Goal: Obtain resource: Download file/media

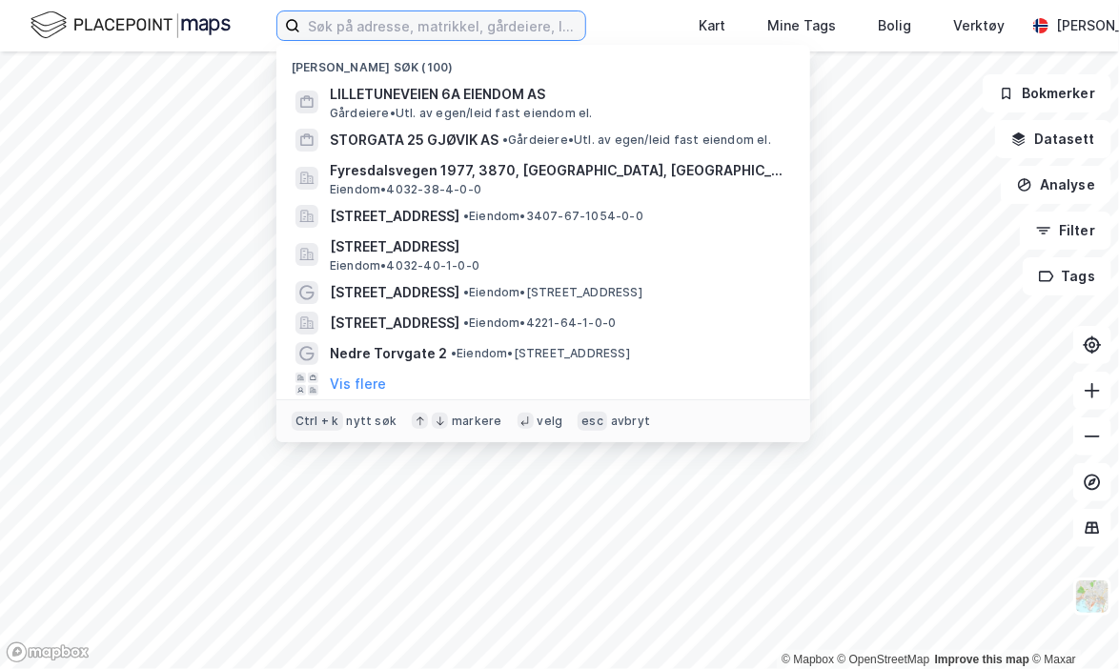
click at [404, 30] on input at bounding box center [442, 25] width 285 height 29
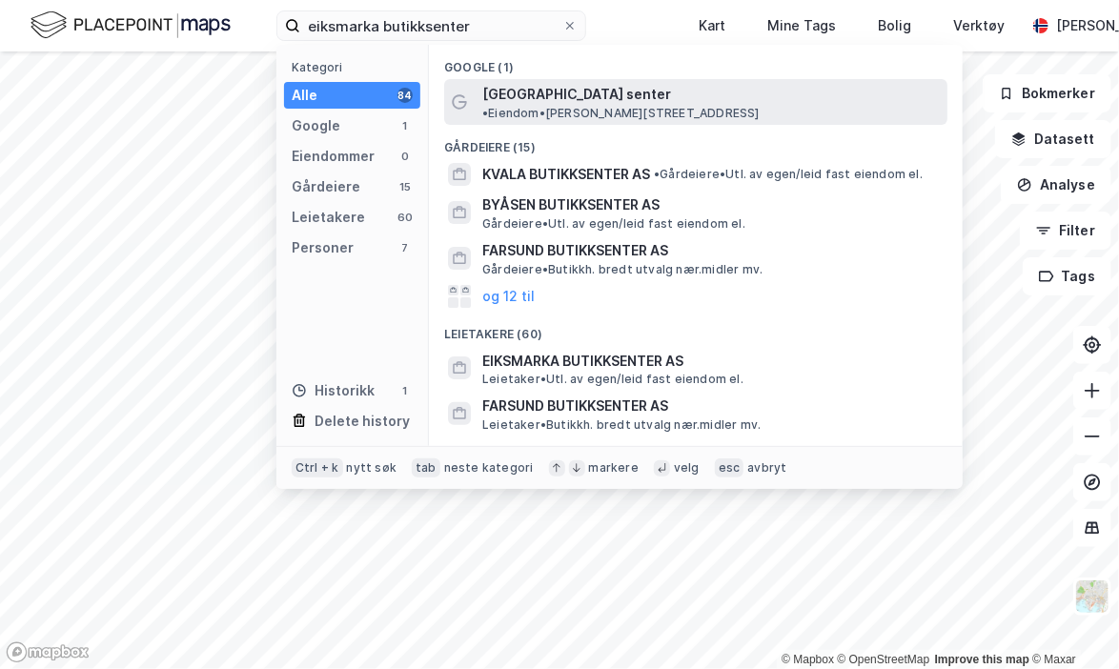
click at [557, 104] on span "[GEOGRAPHIC_DATA] senter" at bounding box center [576, 94] width 189 height 23
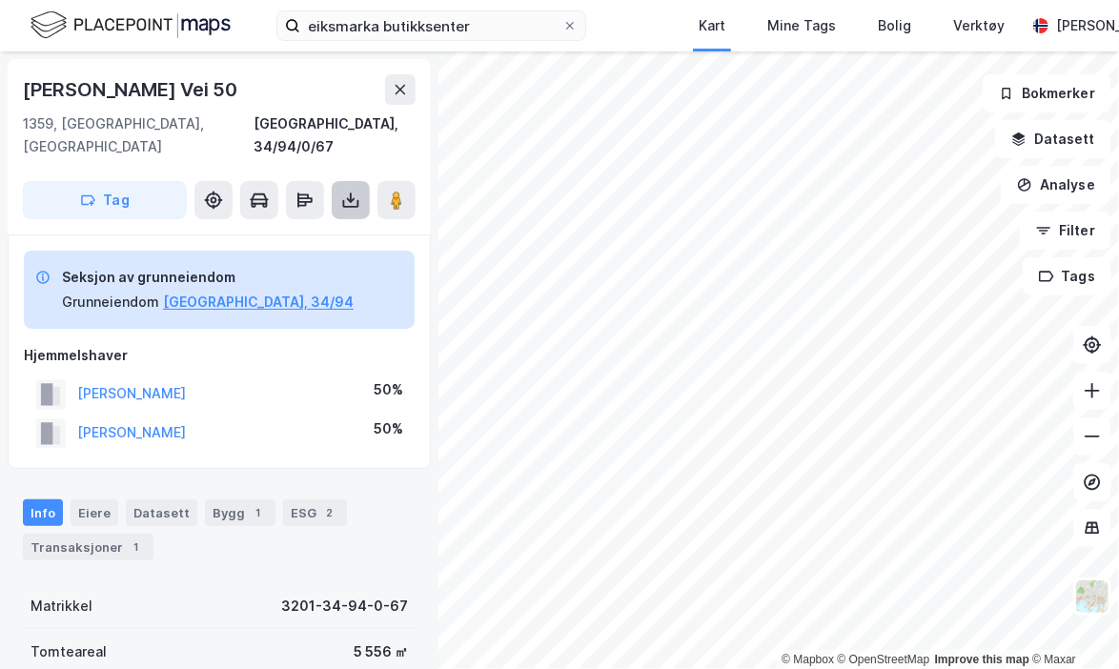
click at [343, 200] on icon at bounding box center [351, 204] width 16 height 8
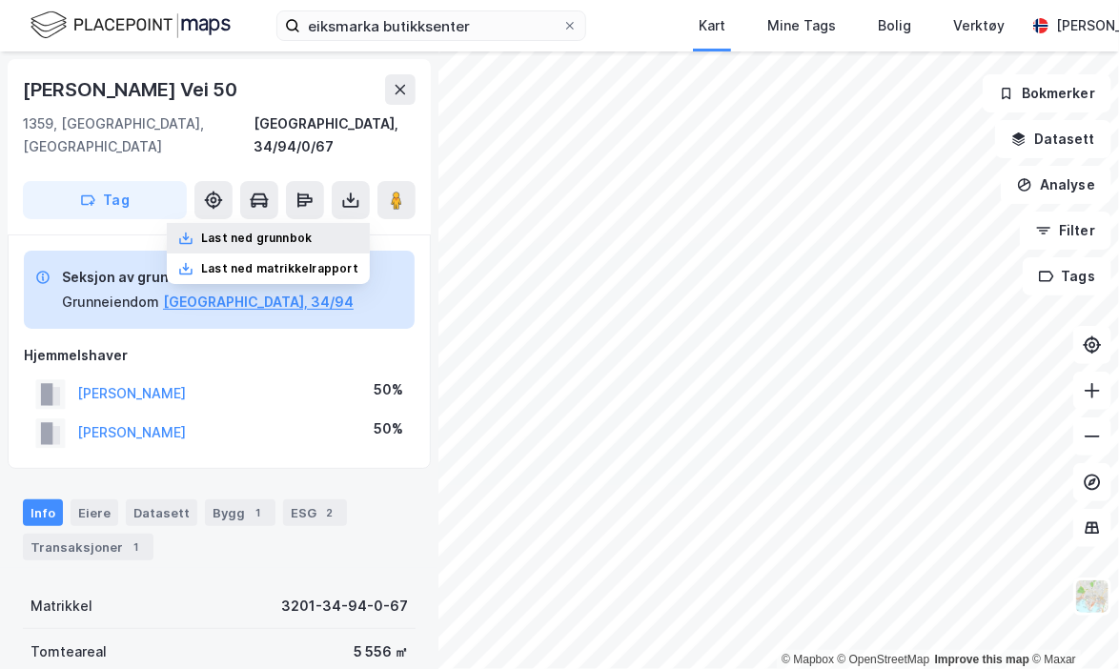
click at [312, 231] on div "Last ned grunnbok" at bounding box center [256, 238] width 111 height 15
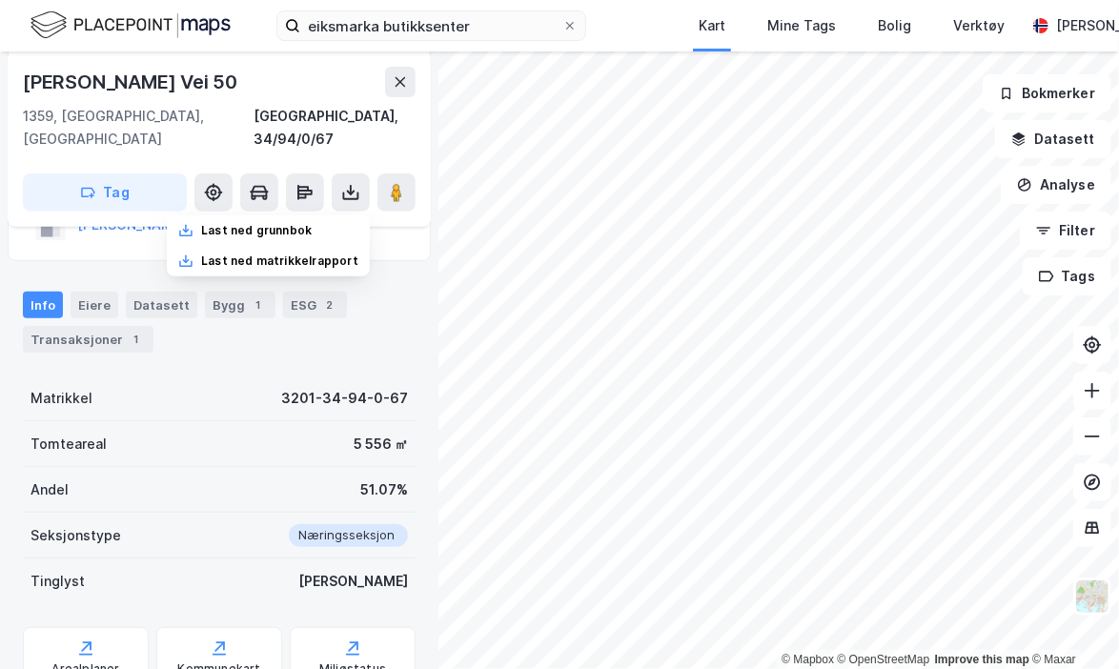
scroll to position [227, 0]
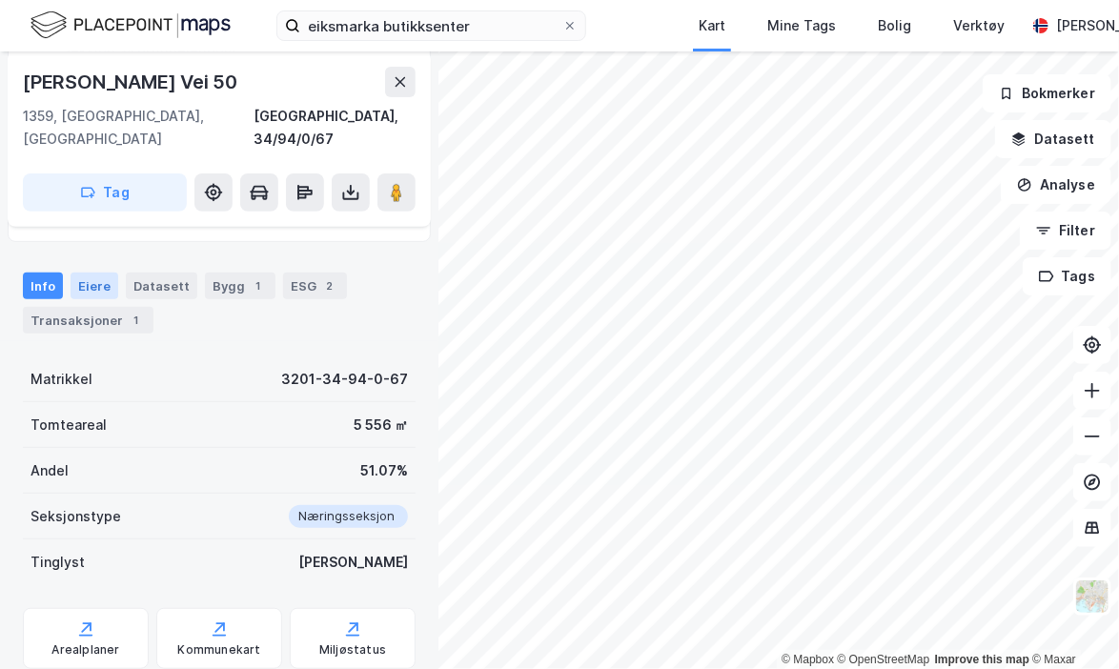
click at [112, 273] on div "Eiere" at bounding box center [95, 286] width 48 height 27
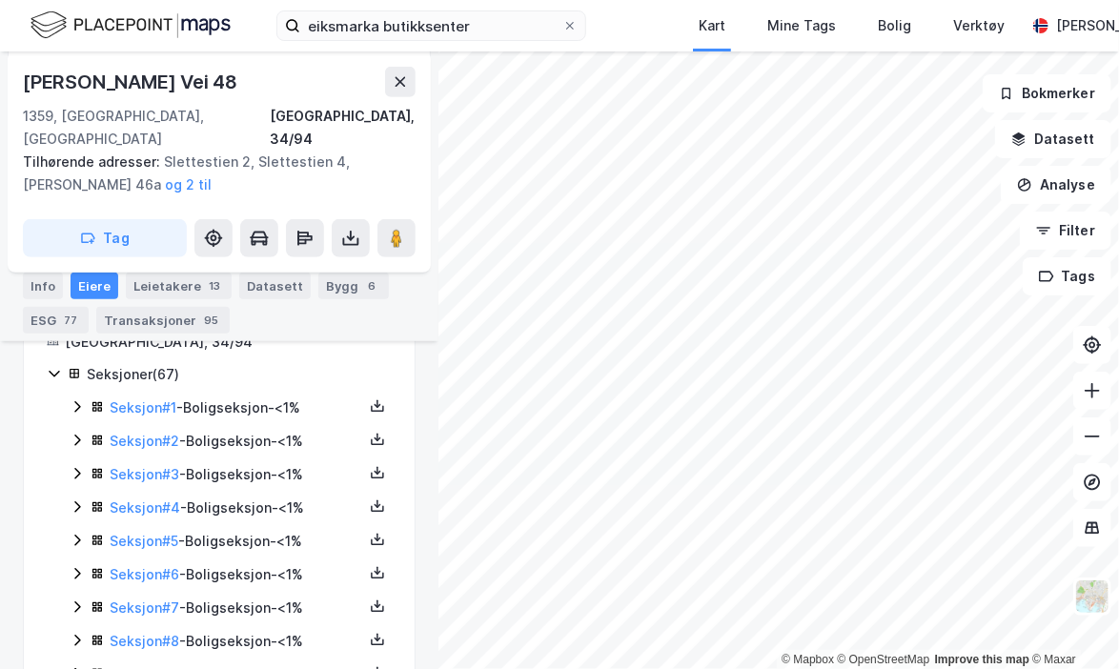
scroll to position [351, 0]
click at [80, 399] on icon at bounding box center [77, 406] width 15 height 15
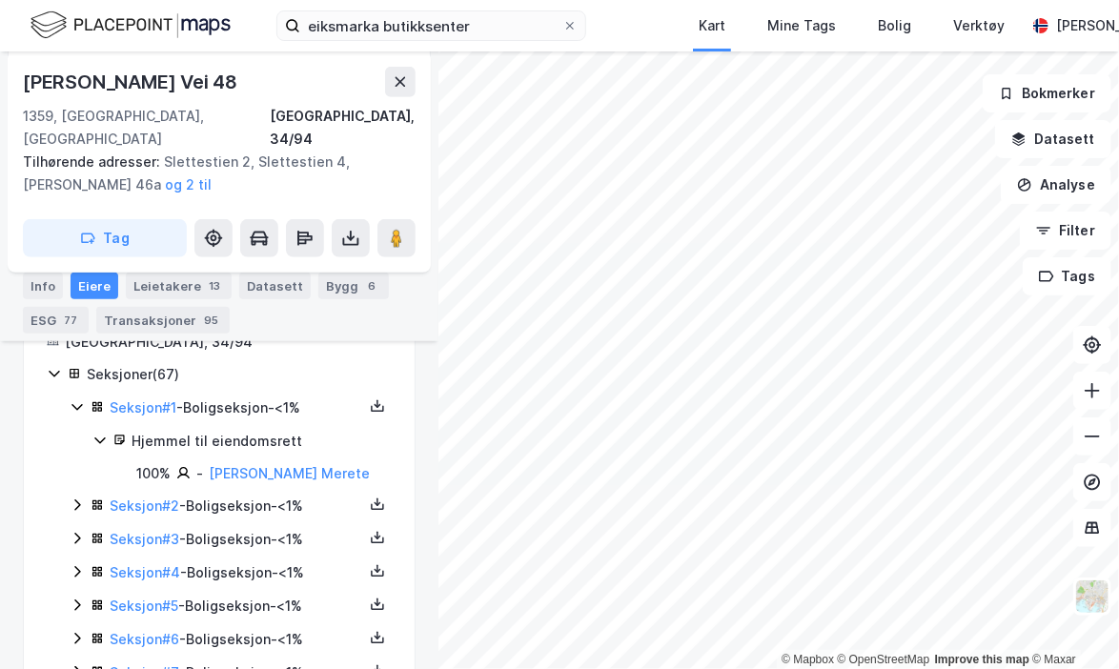
click at [71, 498] on icon at bounding box center [77, 505] width 15 height 15
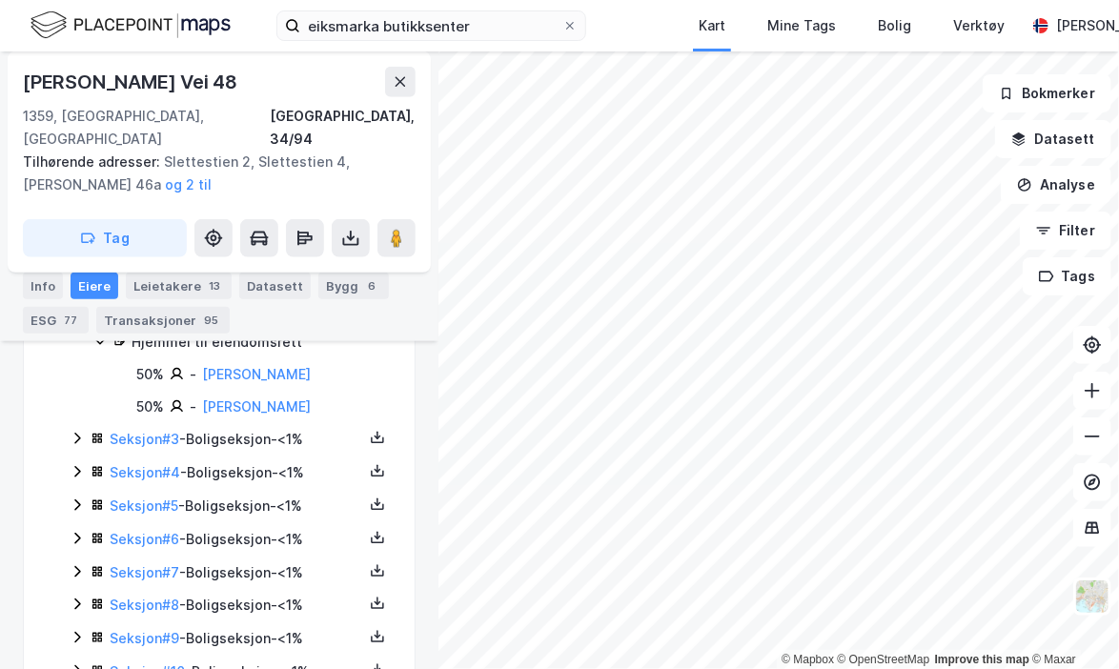
scroll to position [547, 0]
click at [76, 432] on icon at bounding box center [77, 439] width 15 height 15
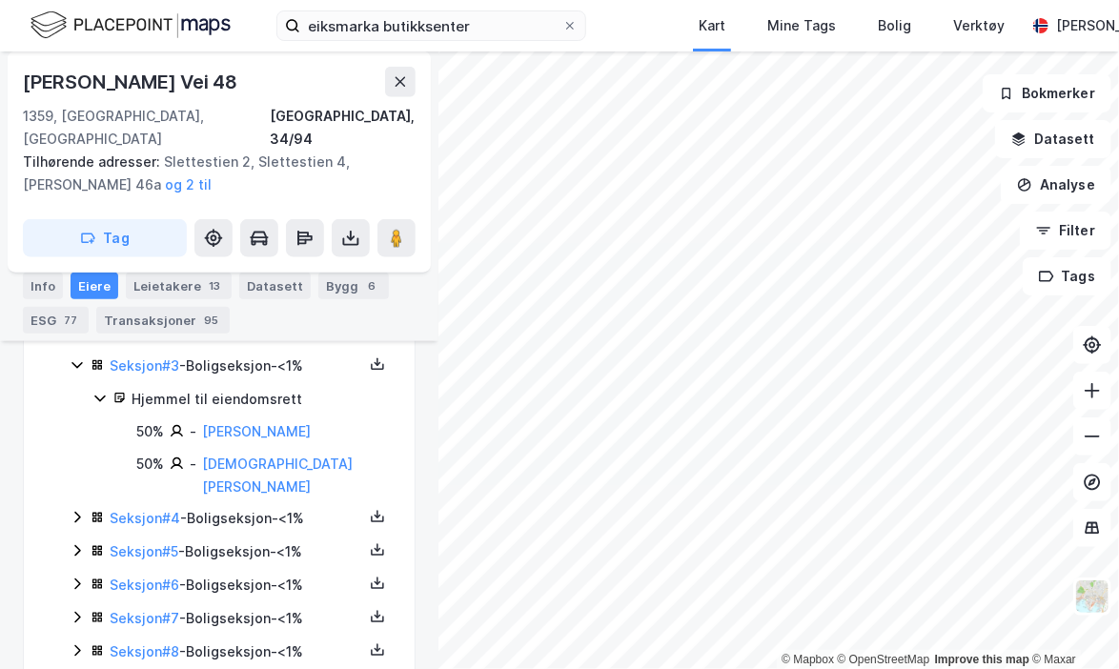
scroll to position [619, 0]
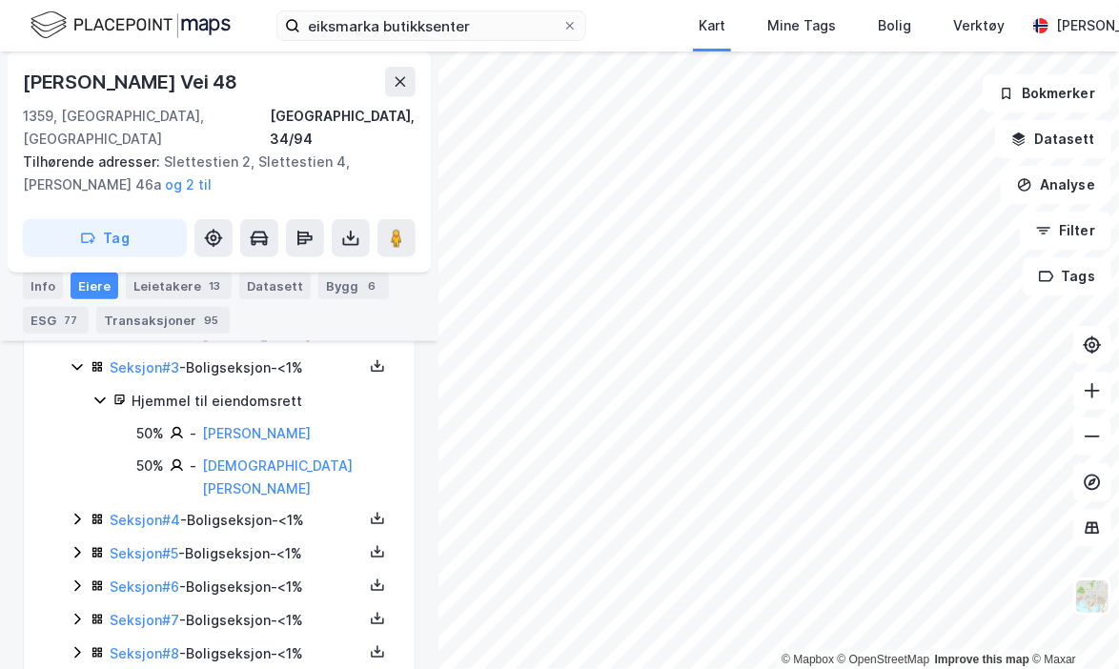
click at [74, 512] on icon at bounding box center [77, 519] width 15 height 15
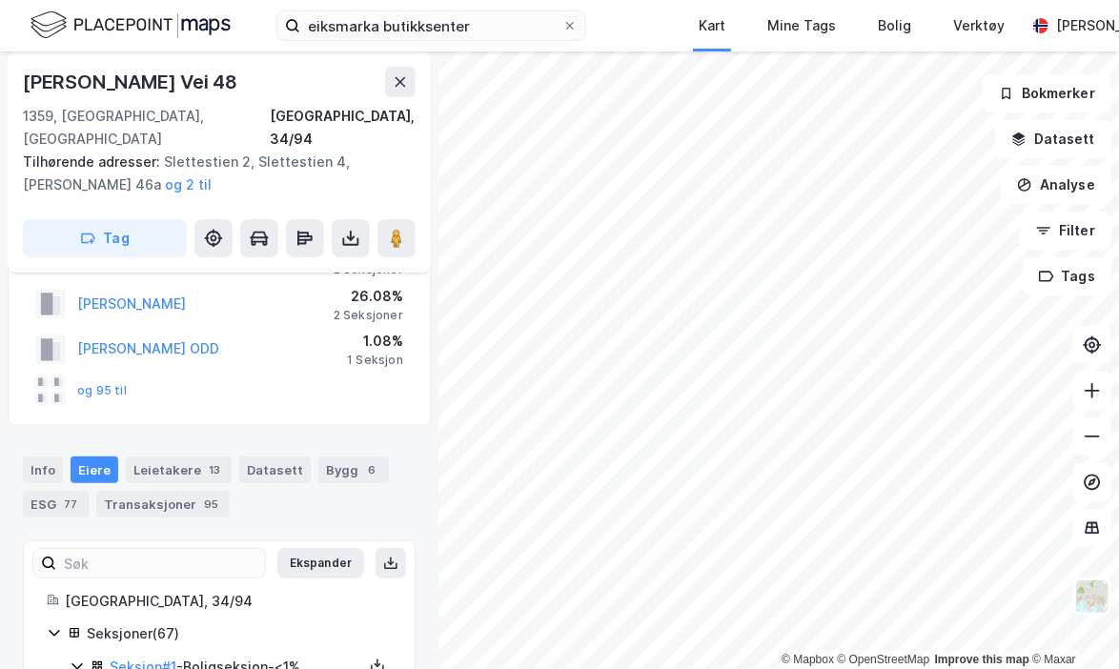
scroll to position [88, 0]
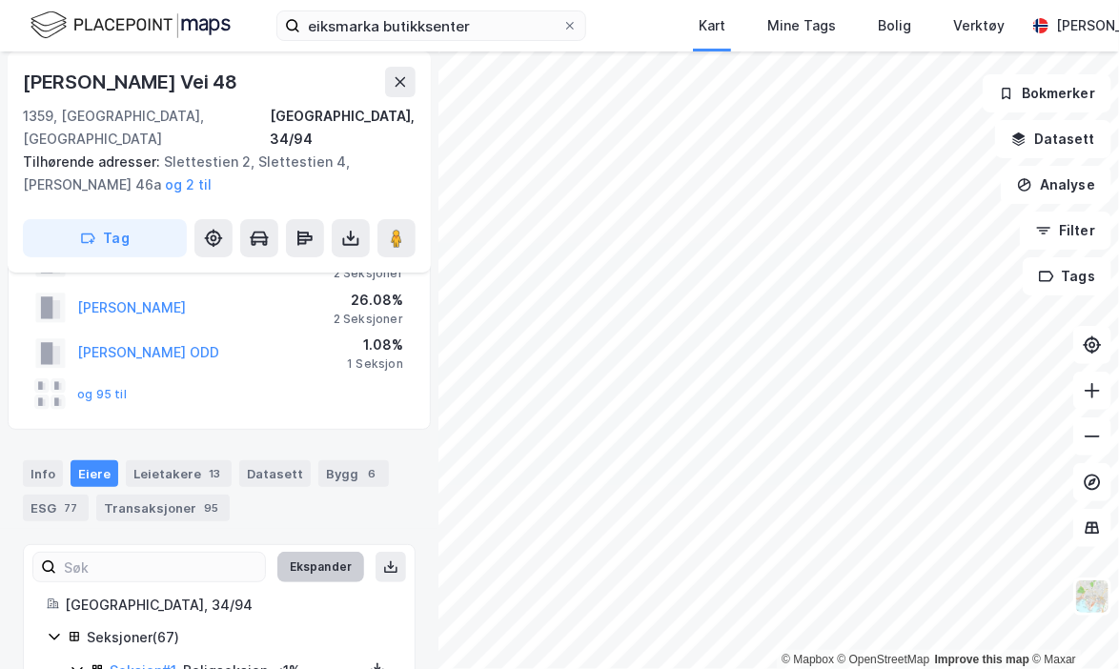
click at [298, 552] on button "Ekspander" at bounding box center [320, 567] width 87 height 30
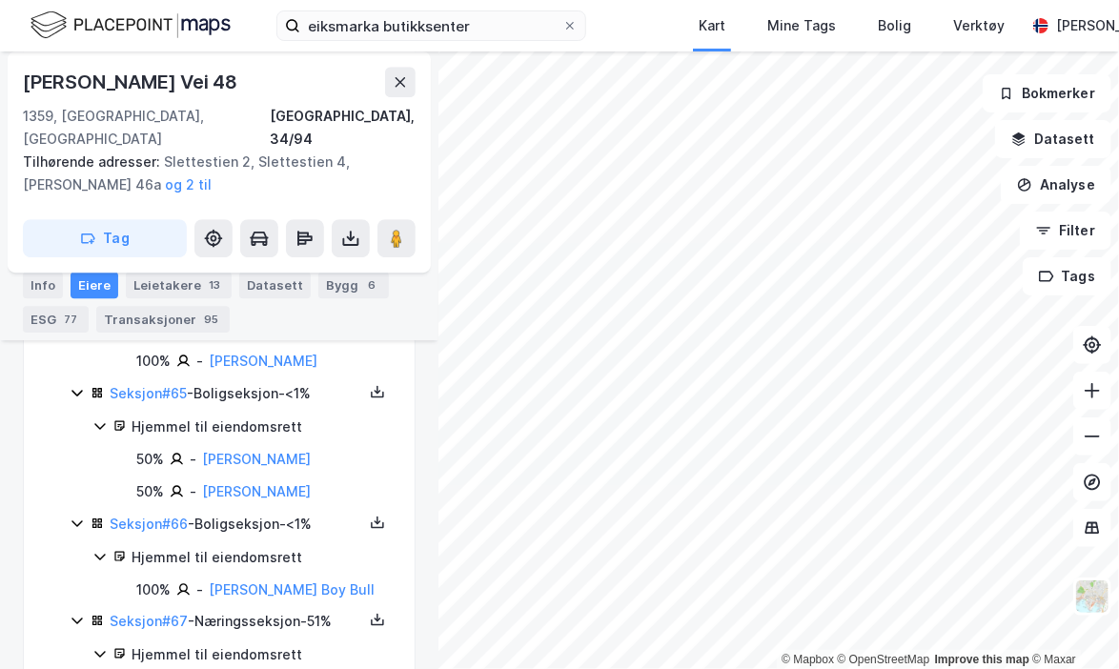
scroll to position [7796, 0]
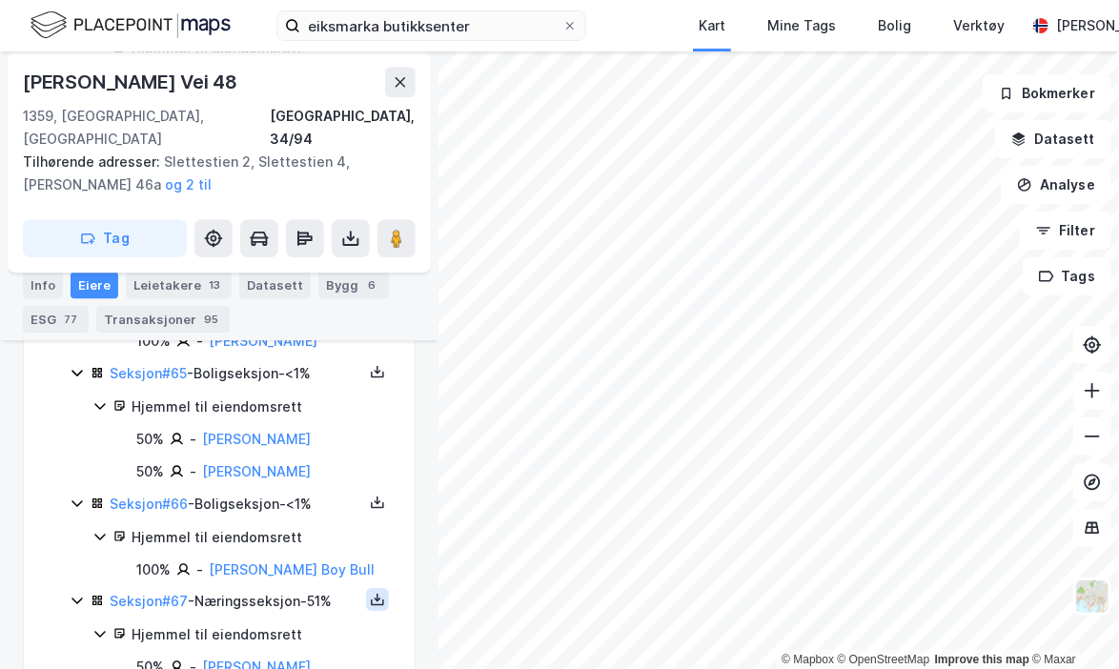
click at [370, 592] on icon at bounding box center [377, 599] width 15 height 15
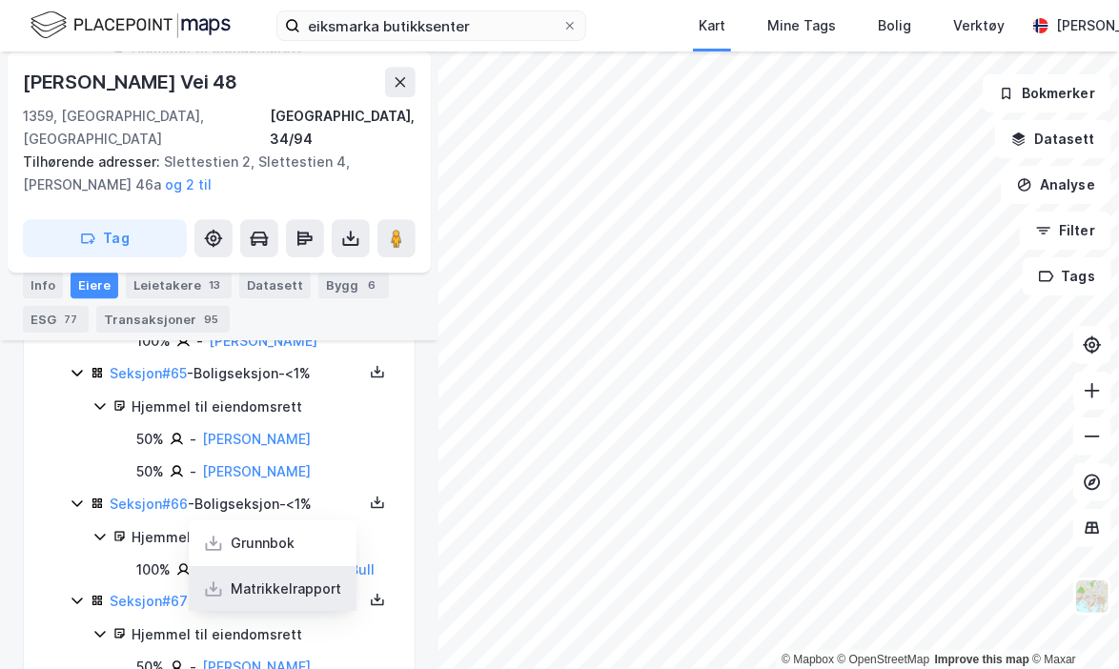
click at [289, 578] on div "Matrikkelrapport" at bounding box center [286, 589] width 111 height 23
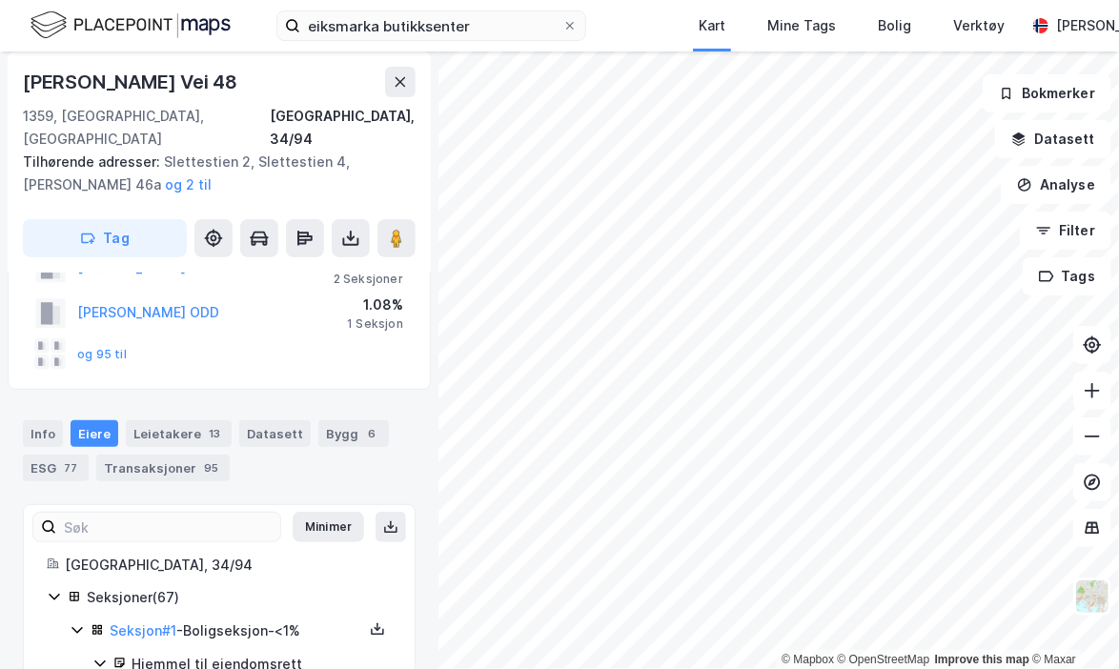
scroll to position [0, 0]
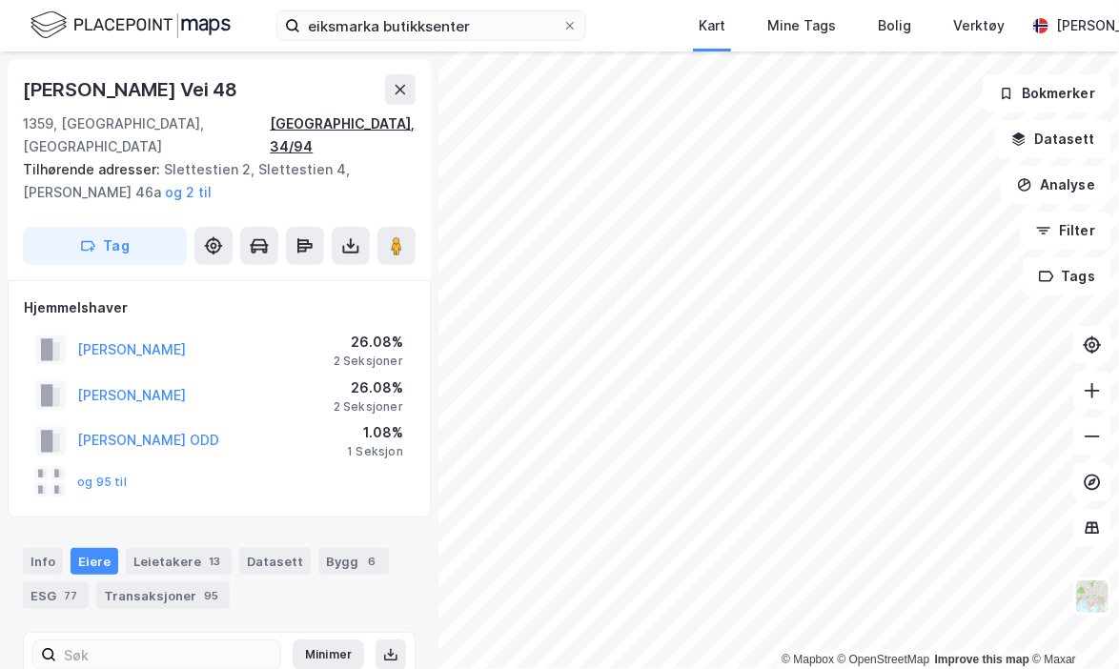
click at [362, 112] on div "Bærum, 34/94" at bounding box center [343, 135] width 146 height 46
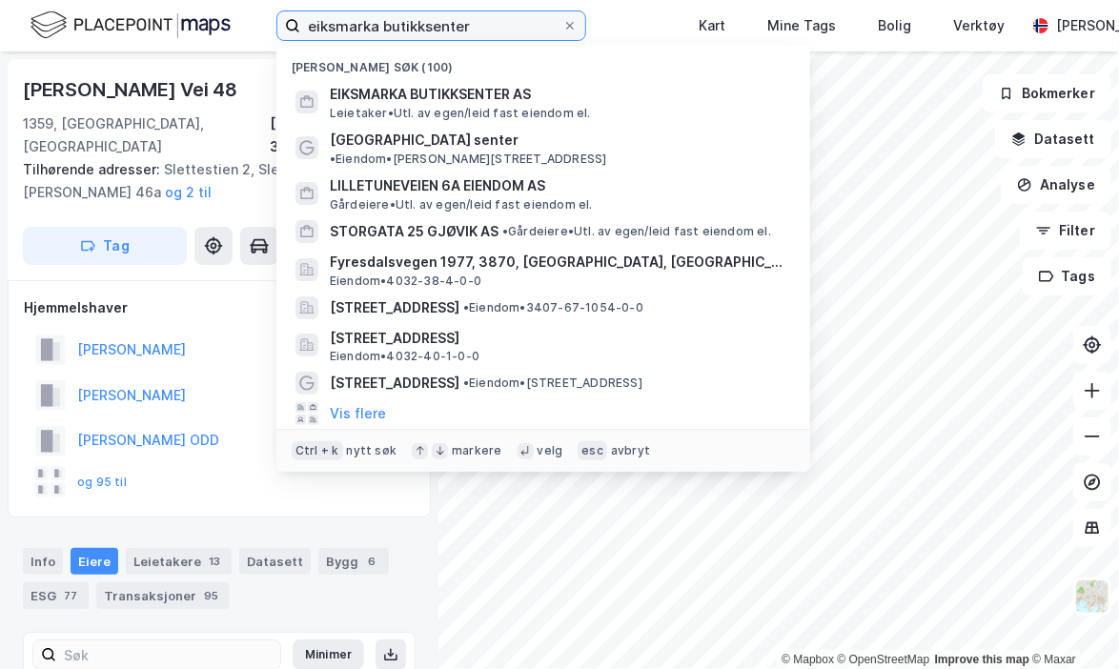
click at [341, 22] on input "eiksmarka butikksenter" at bounding box center [431, 25] width 262 height 29
paste input "3201-34-94-0-0"
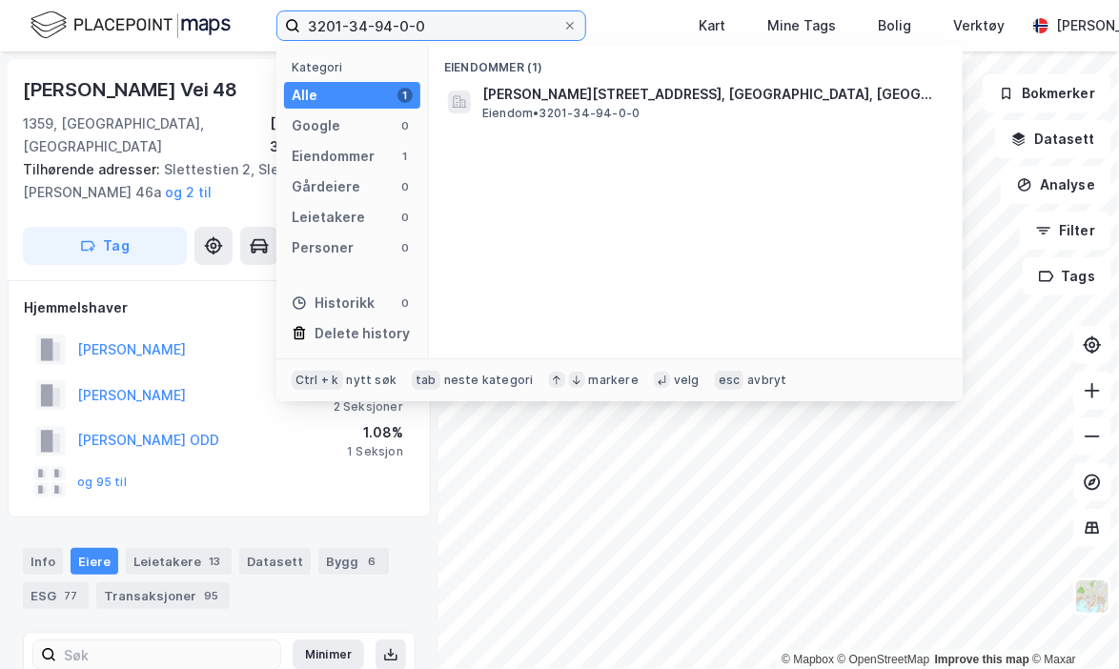
type input "3201-34-94-0-0"
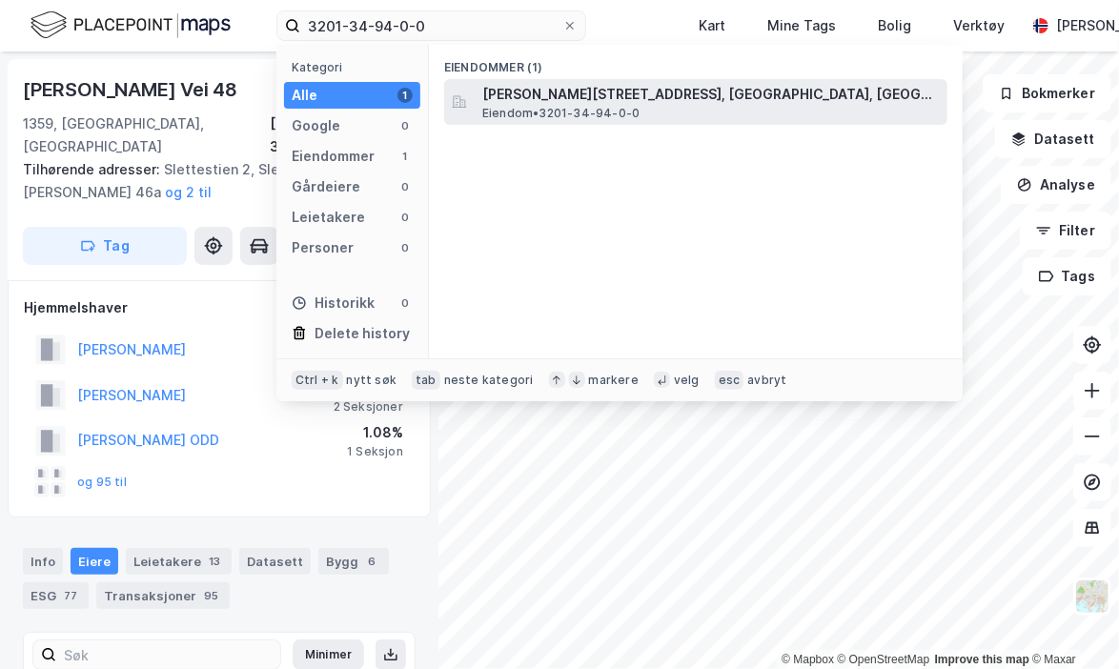
click at [580, 108] on span "Eiendom • 3201-34-94-0-0" at bounding box center [560, 113] width 157 height 15
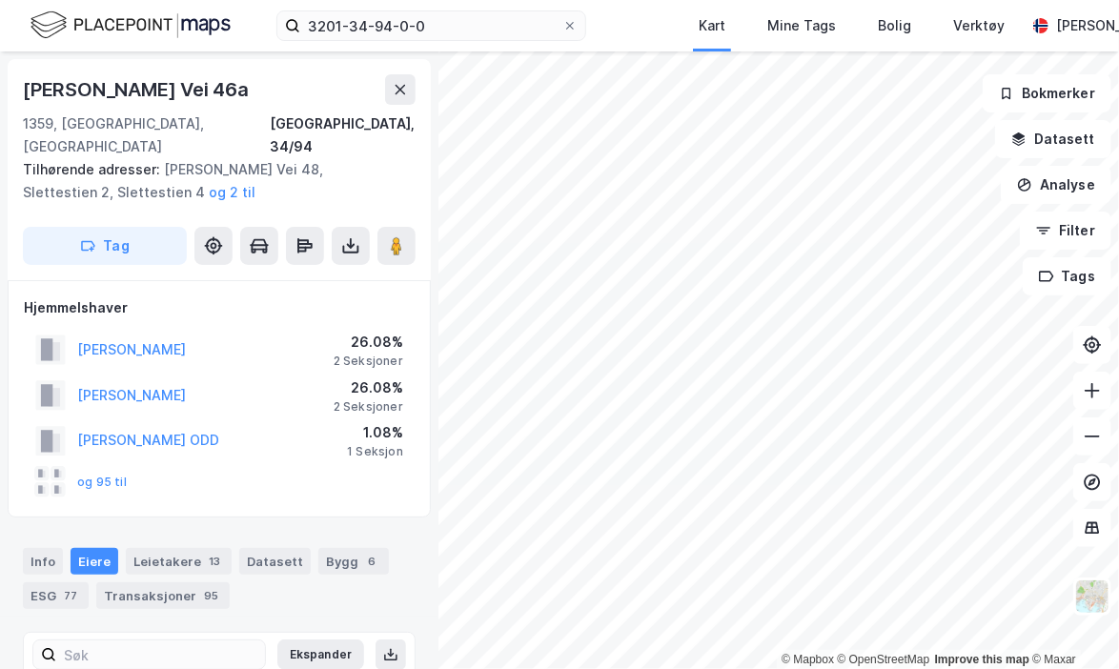
scroll to position [128, 0]
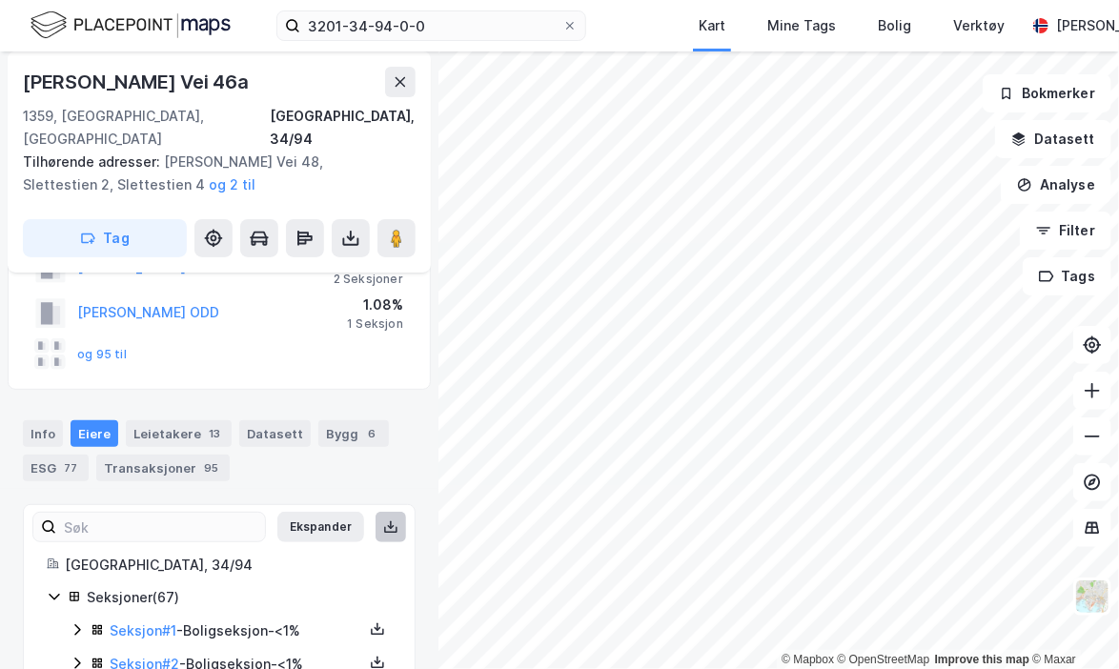
click at [383, 519] on icon at bounding box center [390, 526] width 15 height 15
click at [348, 230] on button at bounding box center [351, 238] width 38 height 38
click at [301, 293] on div "Last ned matrikkelrapport" at bounding box center [268, 307] width 203 height 30
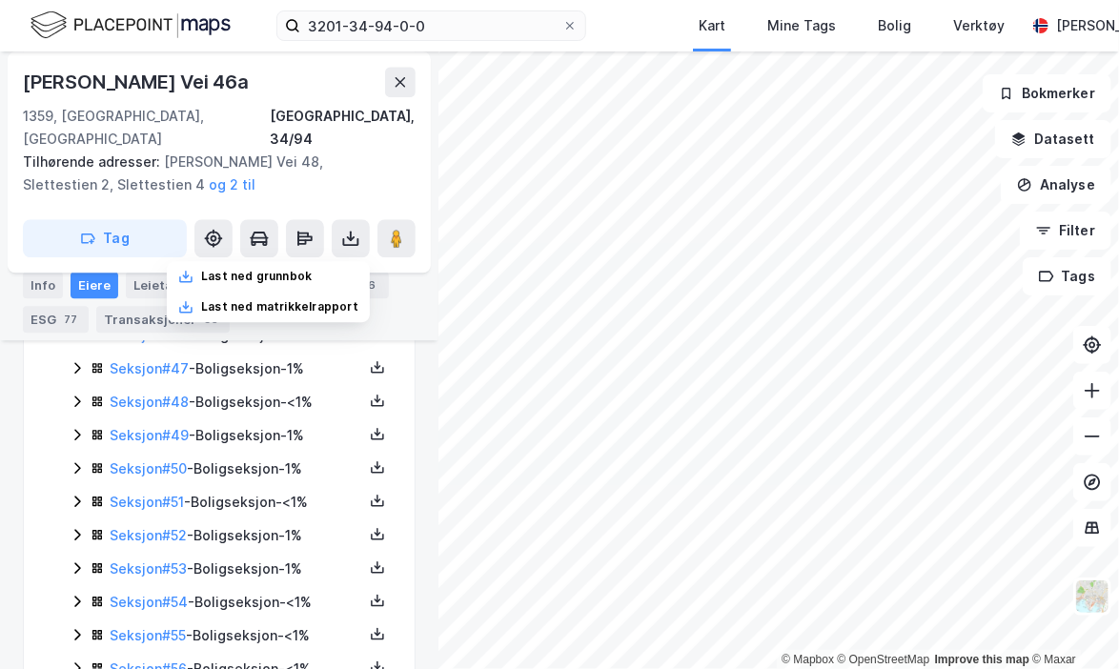
scroll to position [1920, 0]
click at [76, 595] on icon at bounding box center [77, 602] width 15 height 15
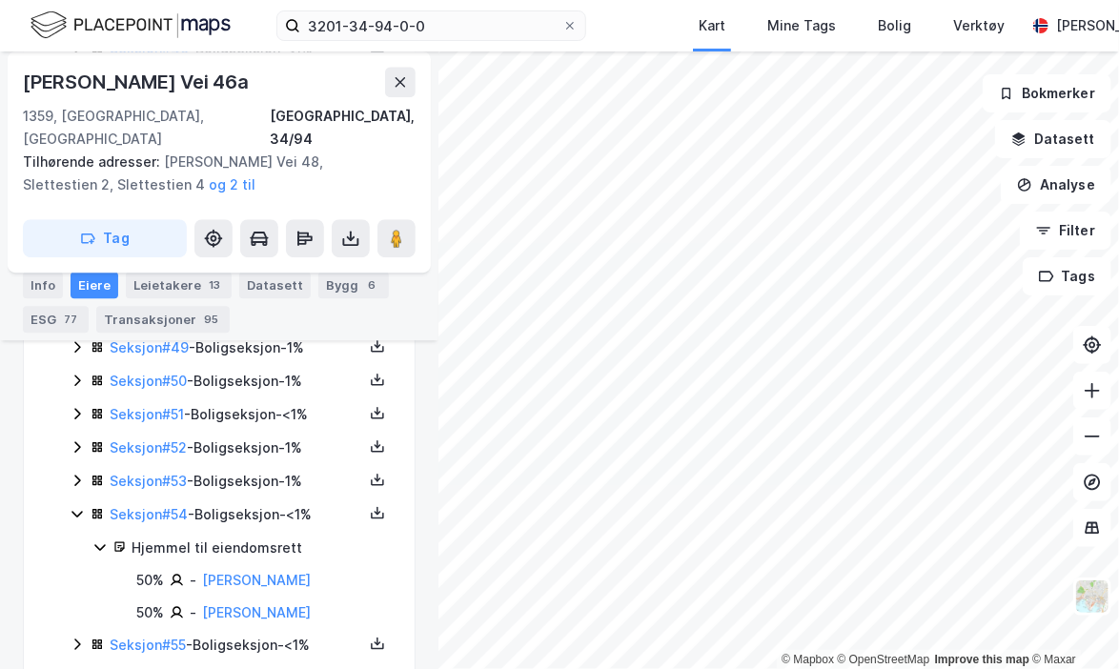
scroll to position [2063, 0]
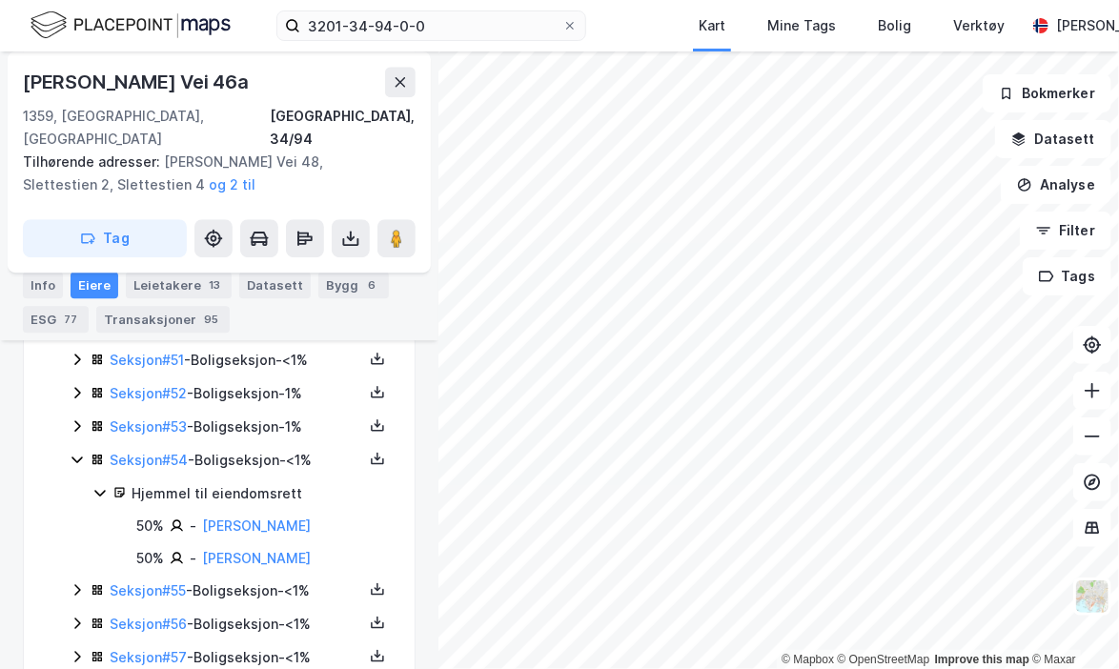
click at [80, 616] on icon at bounding box center [77, 623] width 15 height 15
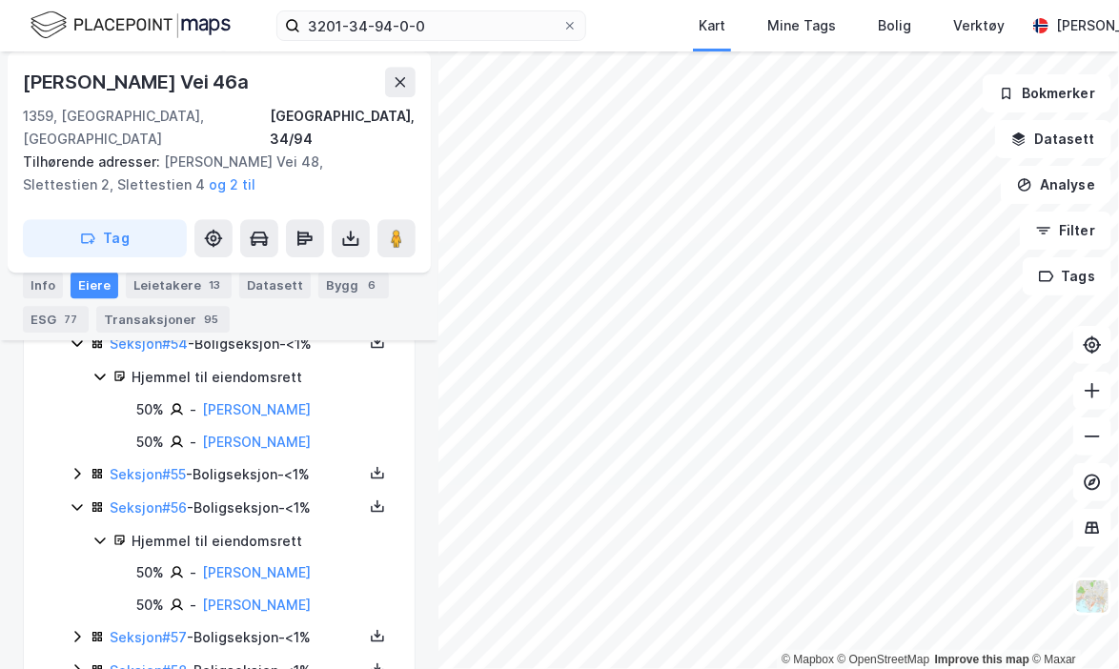
scroll to position [2179, 0]
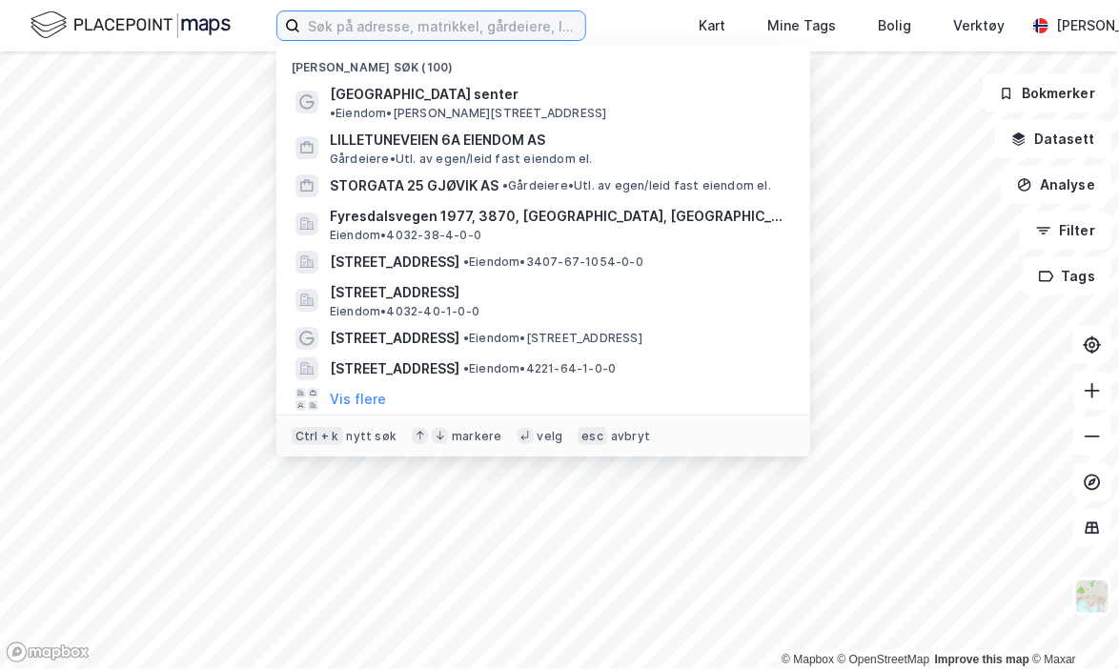
click at [468, 21] on input at bounding box center [442, 25] width 285 height 29
paste input "EIKSMARKA BUTIKKSENTER AS"
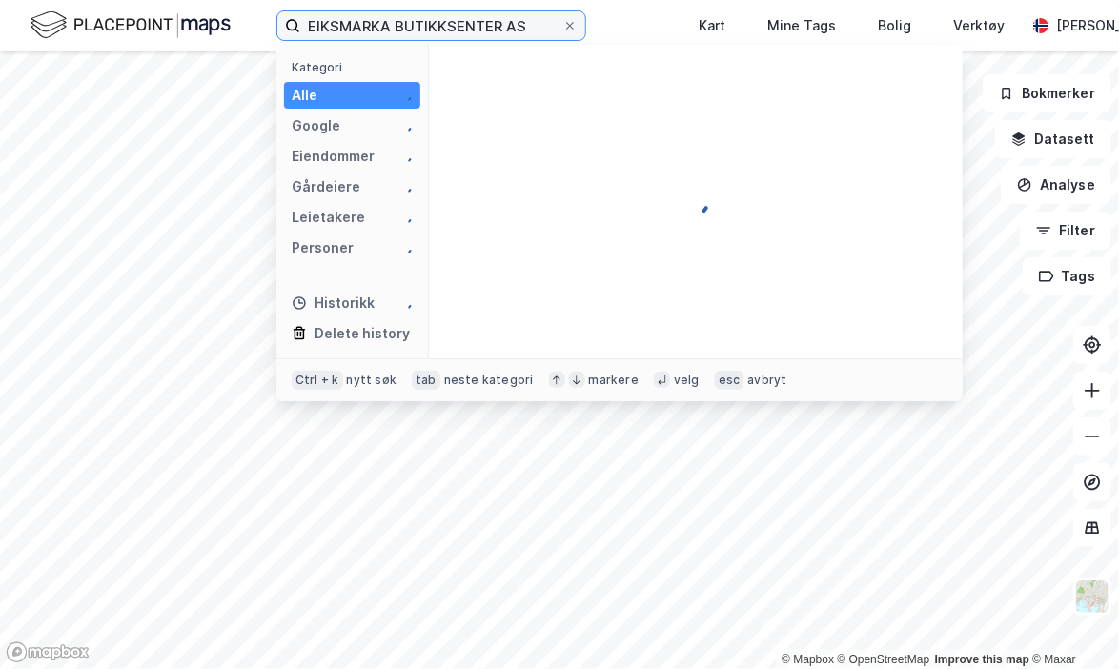
type input "EIKSMARKA BUTIKKSENTER AS"
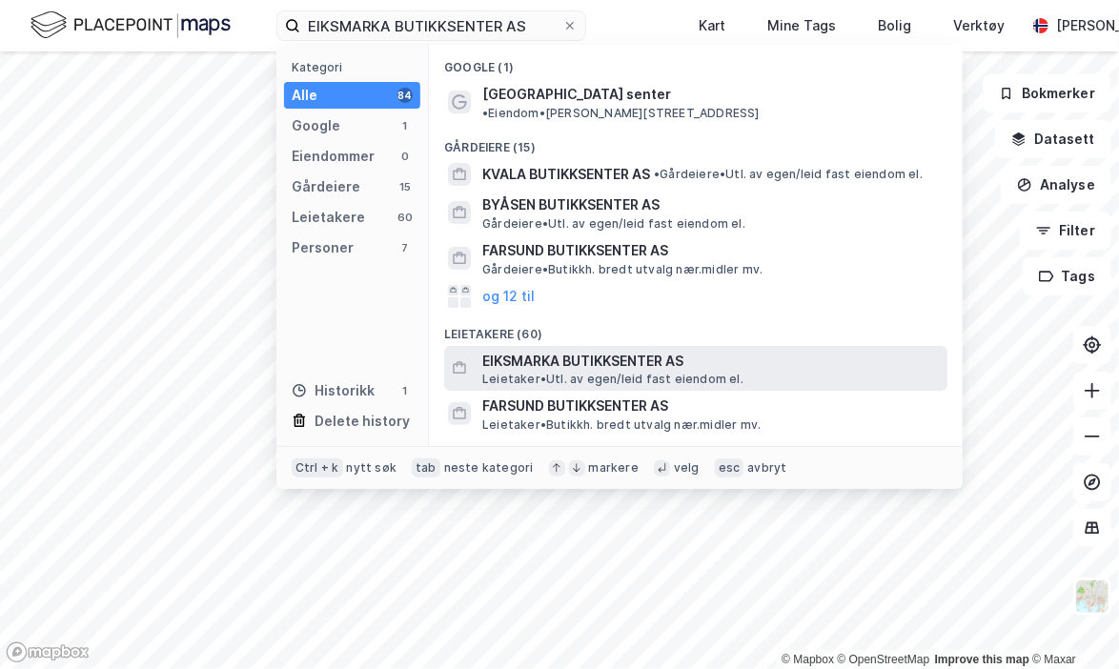
click at [564, 350] on span "EIKSMARKA BUTIKKSENTER AS" at bounding box center [710, 361] width 457 height 23
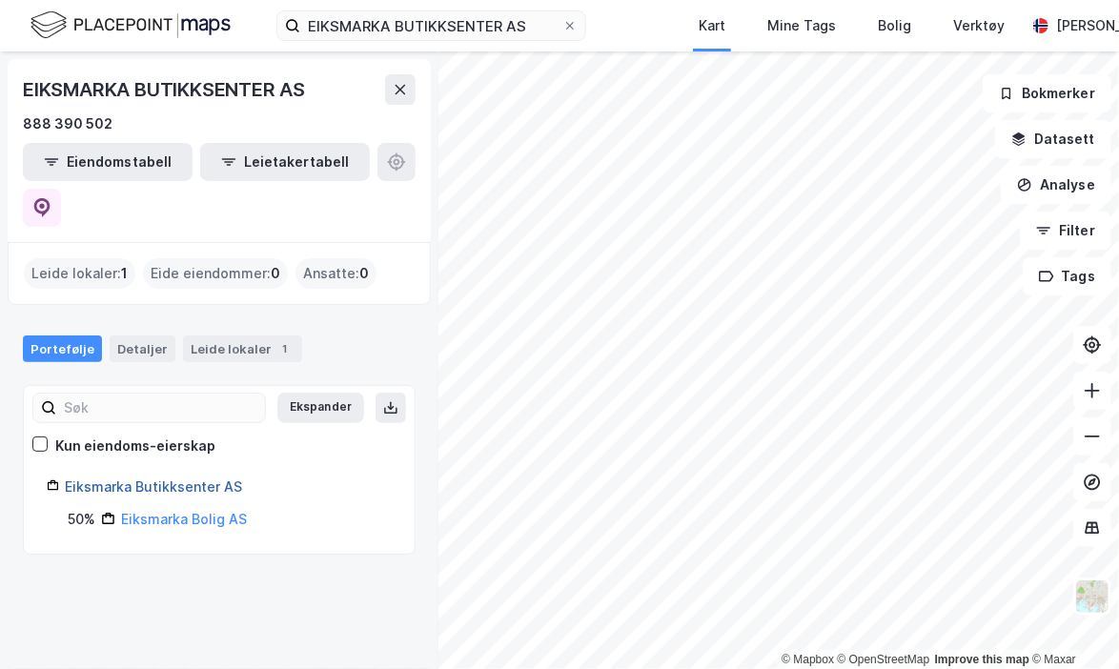
click at [205, 478] on link "Eiksmarka Butikksenter AS" at bounding box center [153, 486] width 177 height 16
click at [91, 258] on div "Leide lokaler : 1" at bounding box center [80, 273] width 112 height 30
click at [261, 97] on div "EIKSMARKA BUTIKKSENTER AS" at bounding box center [166, 89] width 286 height 30
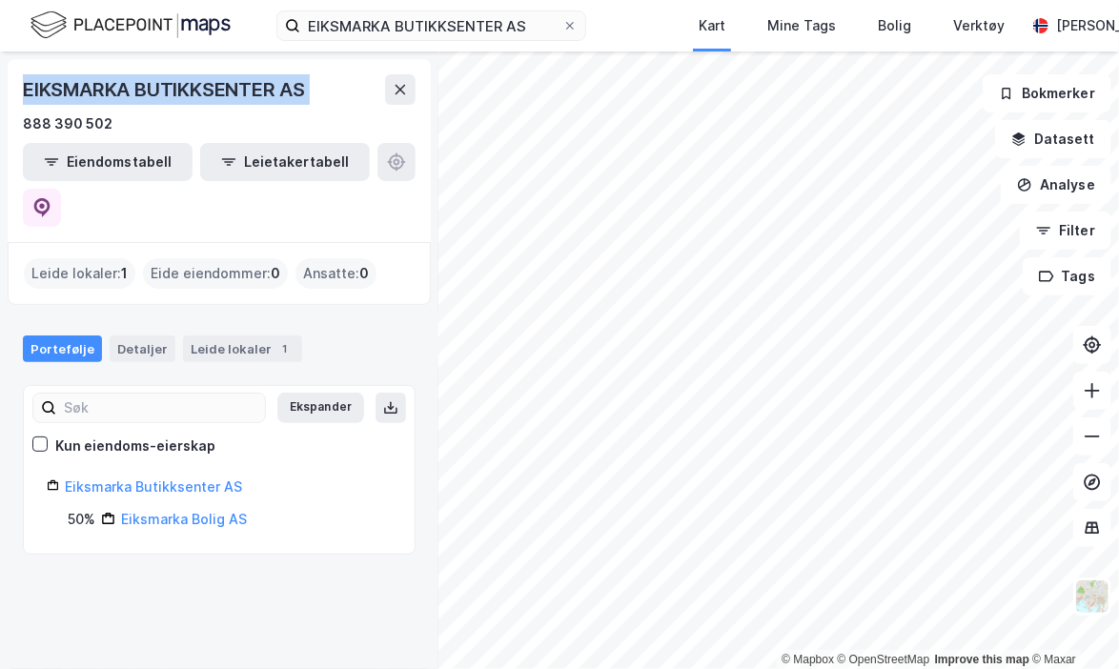
copy div "EIKSMARKA BUTIKKSENTER AS"
